Goal: Task Accomplishment & Management: Use online tool/utility

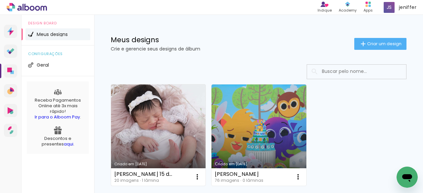
click at [170, 117] on link "Criado em [DATE]" at bounding box center [158, 135] width 95 height 101
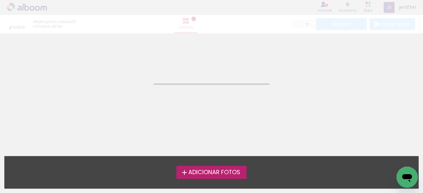
click at [170, 117] on neon-animated-pages "Confirmar Cancelar" at bounding box center [211, 113] width 423 height 160
